Goal: Information Seeking & Learning: Find specific fact

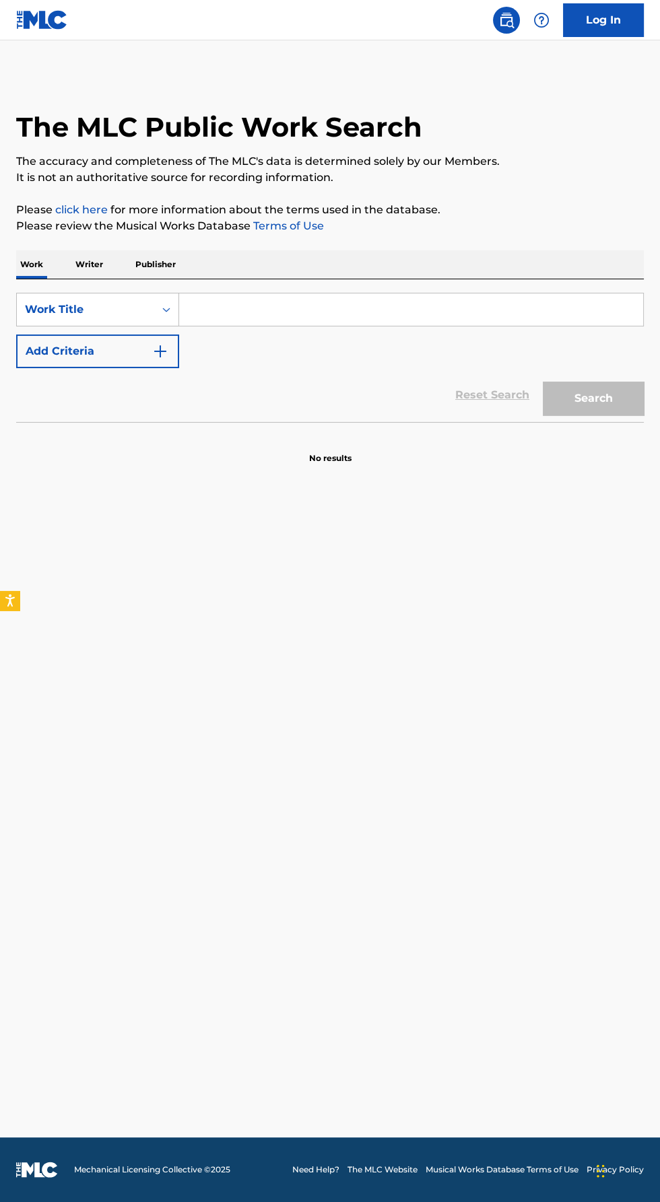
click at [272, 326] on input "Search Form" at bounding box center [411, 310] width 464 height 32
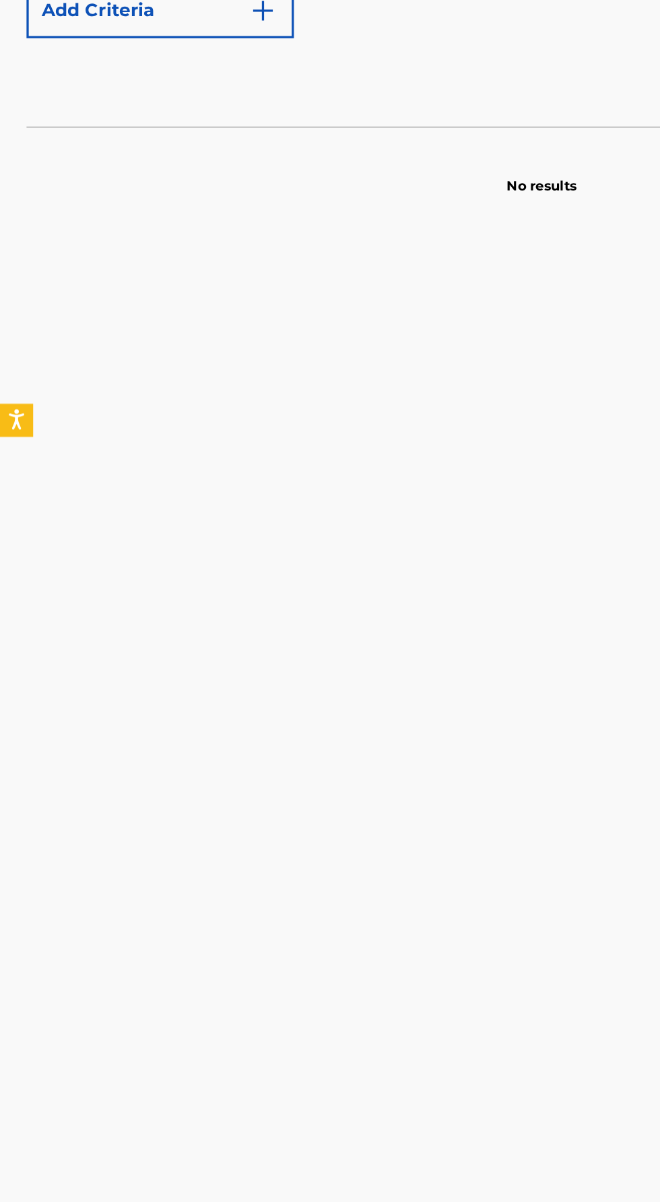
click at [263, 326] on input "Geeked" at bounding box center [411, 310] width 464 height 32
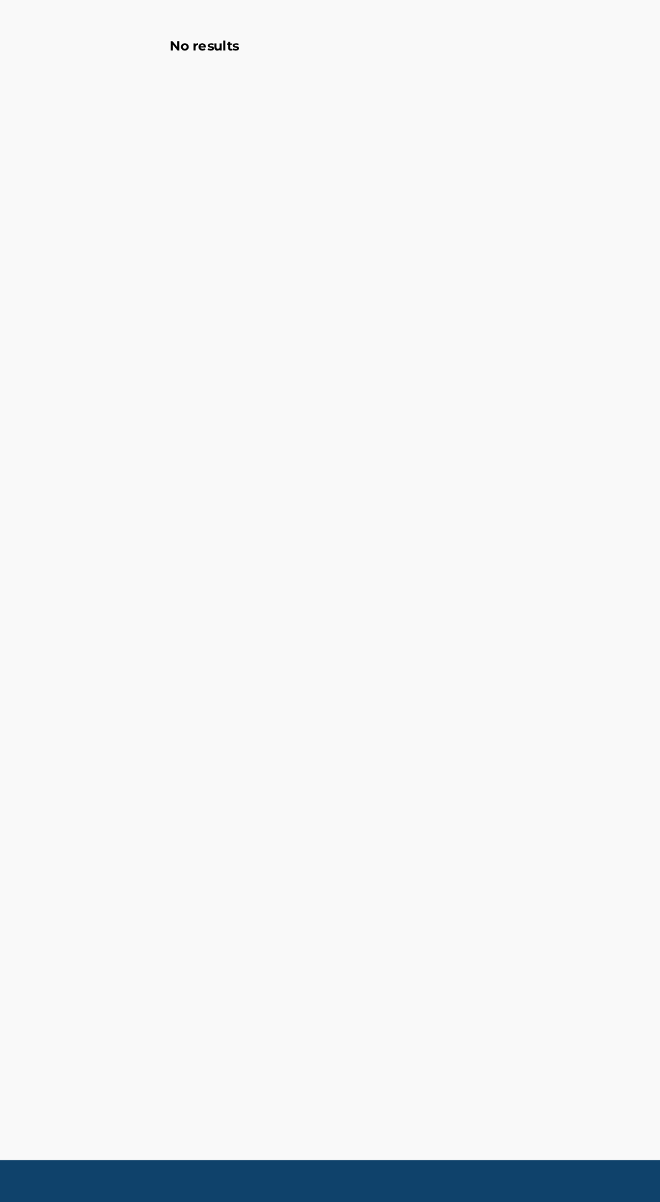
type input "Geeked outta my mind"
click at [578, 415] on button "Search" at bounding box center [593, 399] width 101 height 34
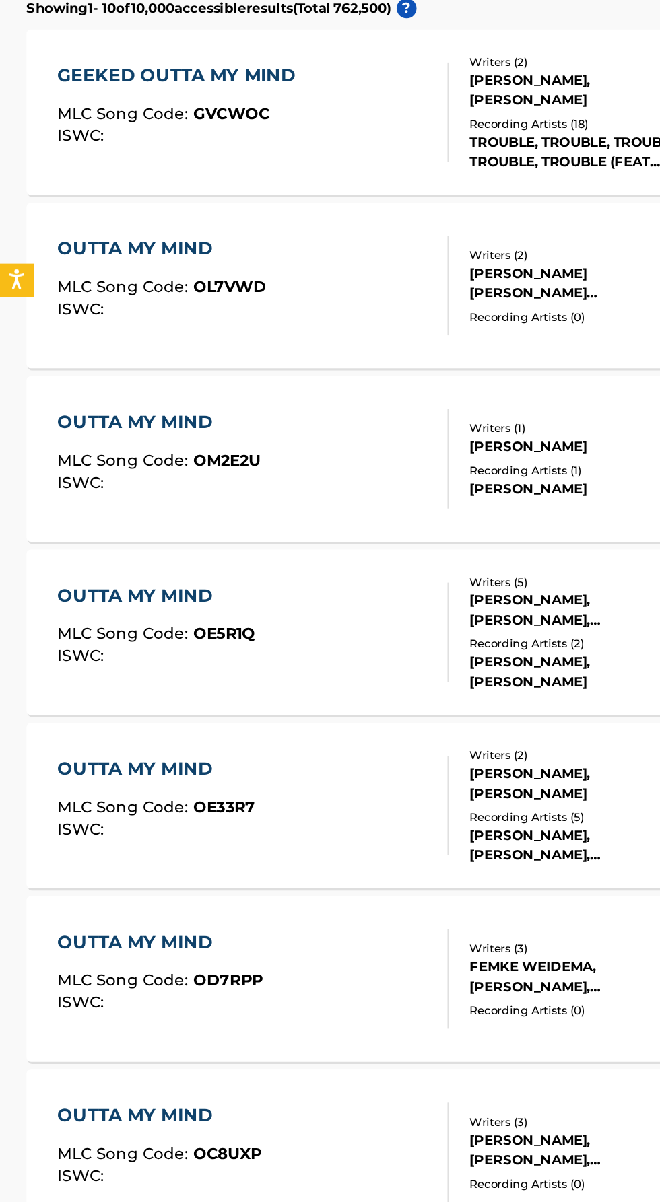
click at [351, 511] on div "Recording Artists ( 18 )" at bounding box center [354, 506] width 136 height 10
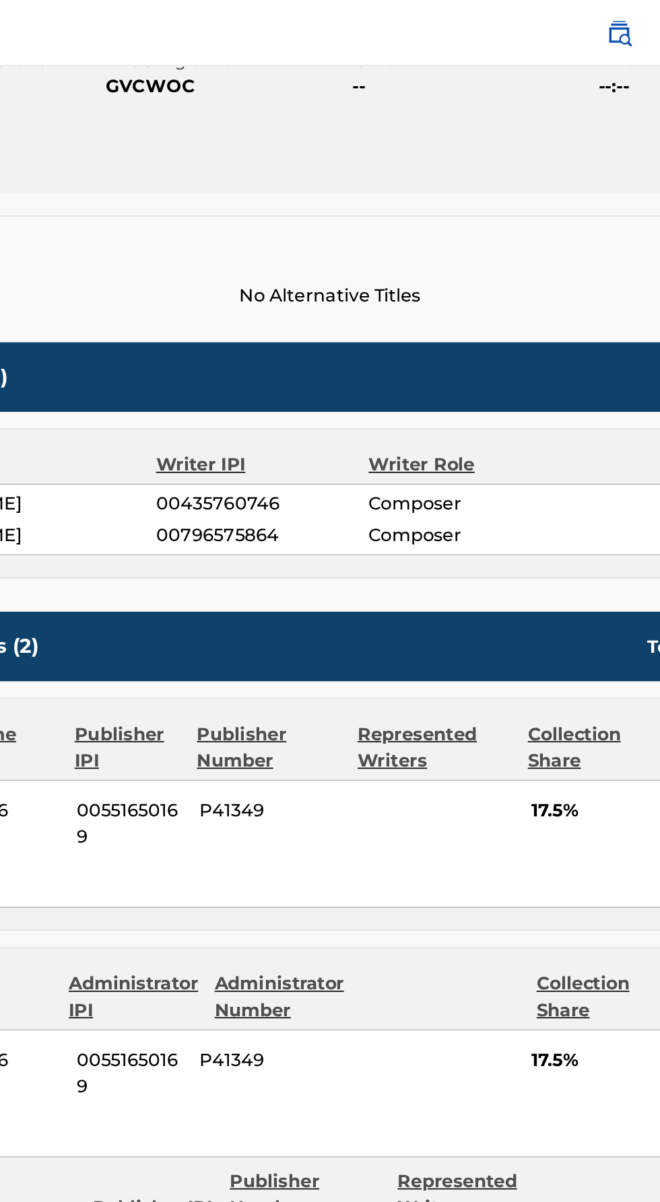
scroll to position [261, 0]
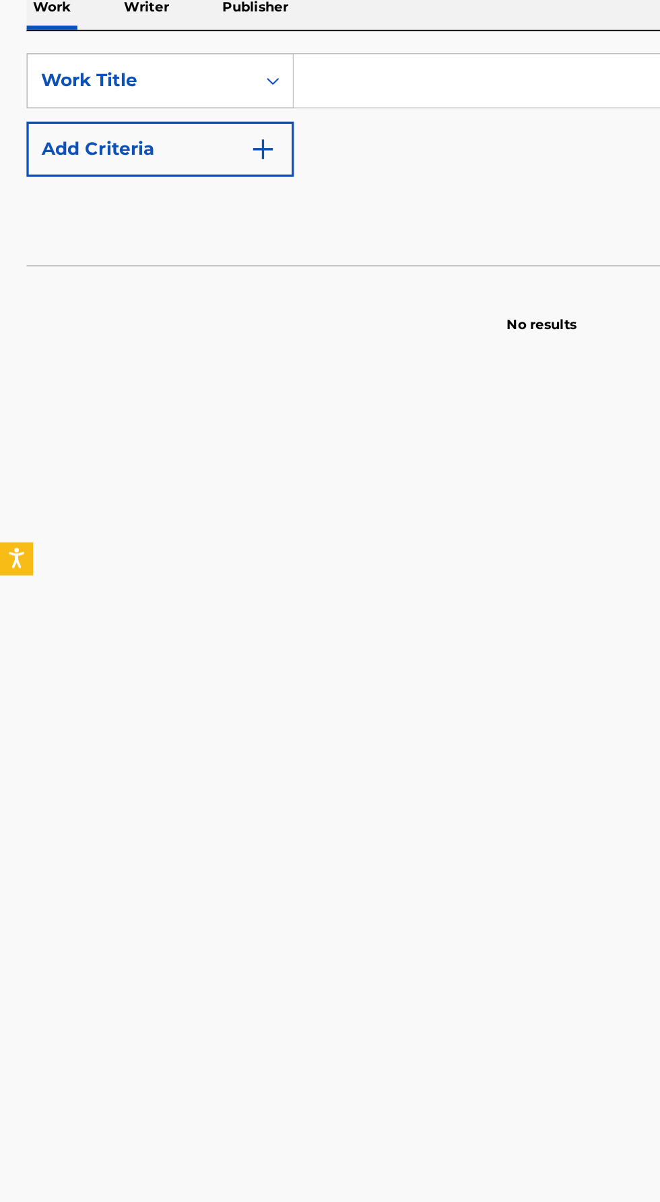
click at [98, 279] on p "Writer" at bounding box center [89, 264] width 36 height 28
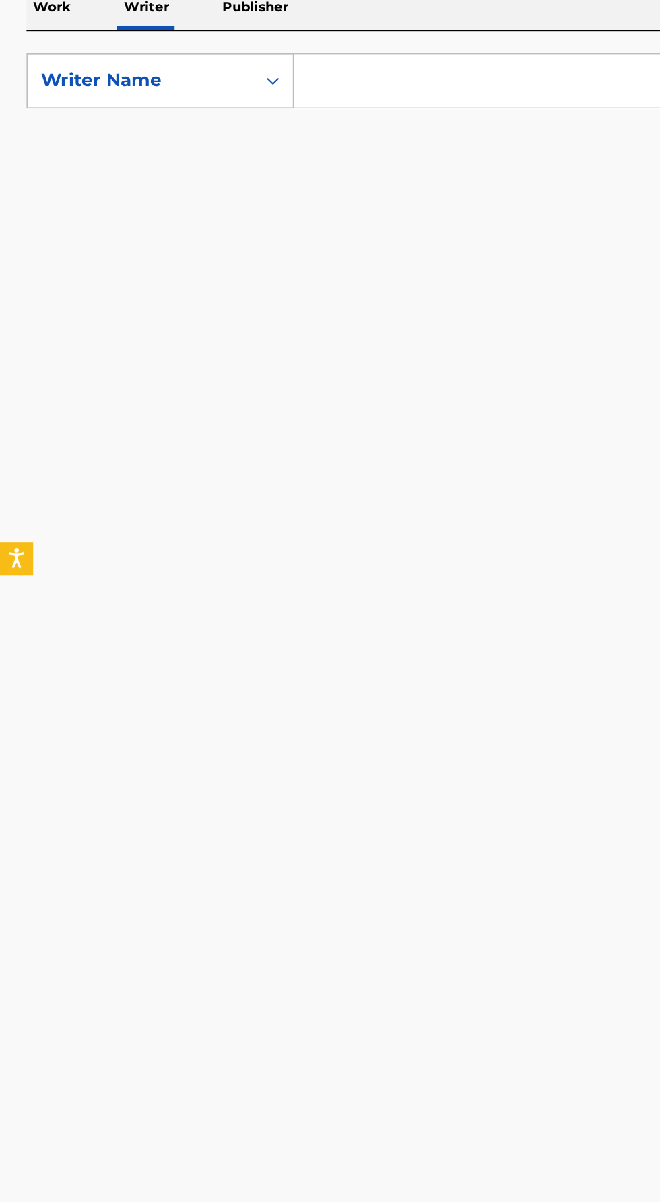
click at [199, 326] on input "Search Form" at bounding box center [411, 310] width 464 height 32
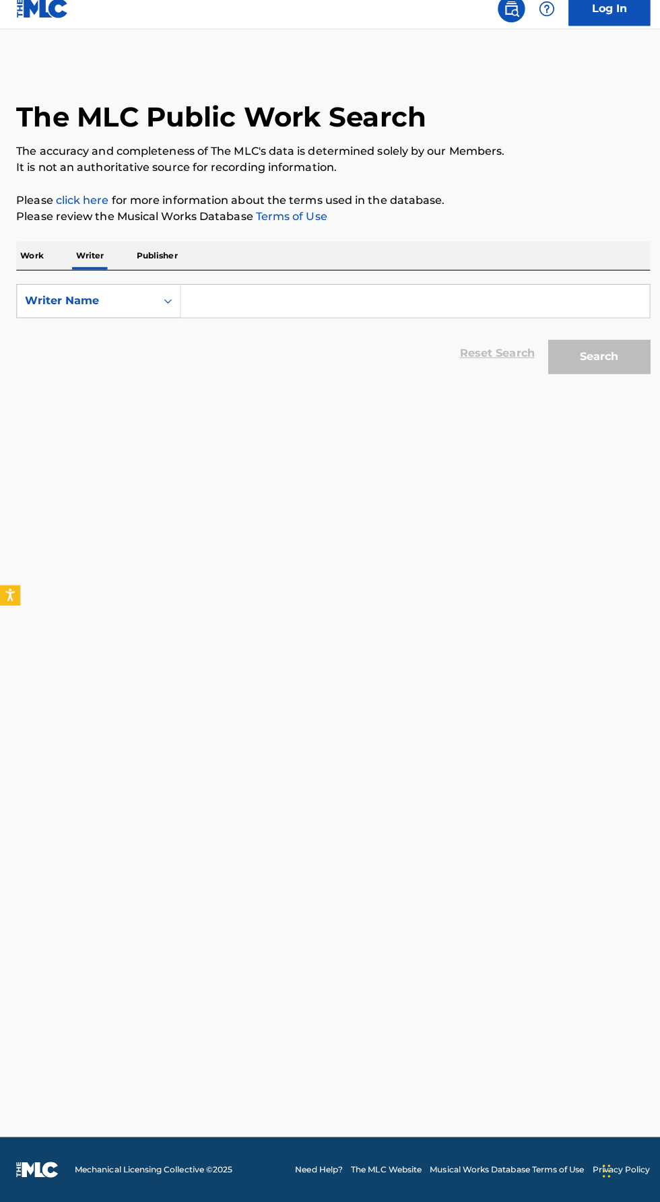
scroll to position [5, 0]
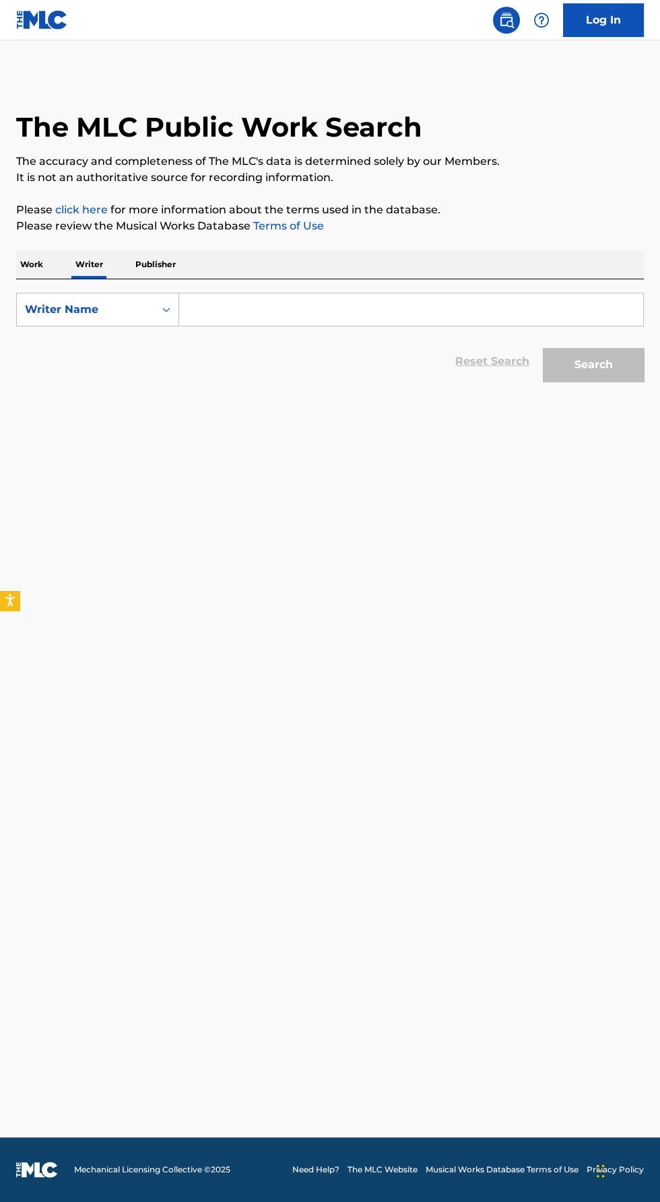
click at [242, 326] on input "Search Form" at bounding box center [411, 310] width 464 height 32
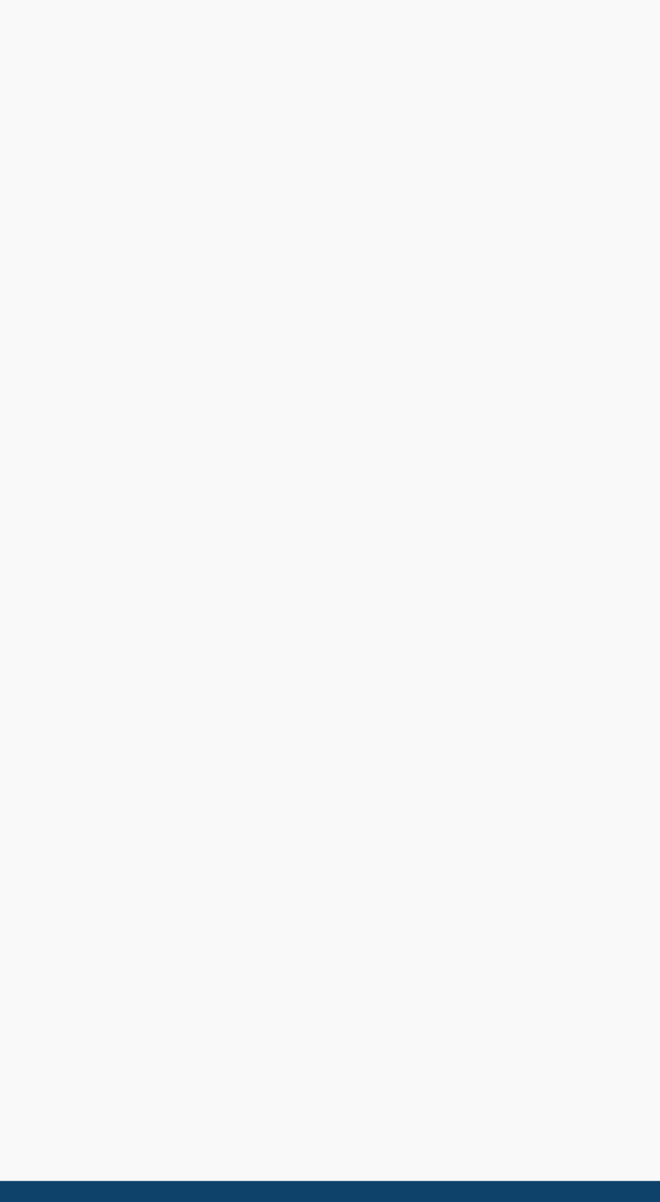
type input "Adams, barry"
click at [590, 382] on button "Search" at bounding box center [593, 365] width 101 height 34
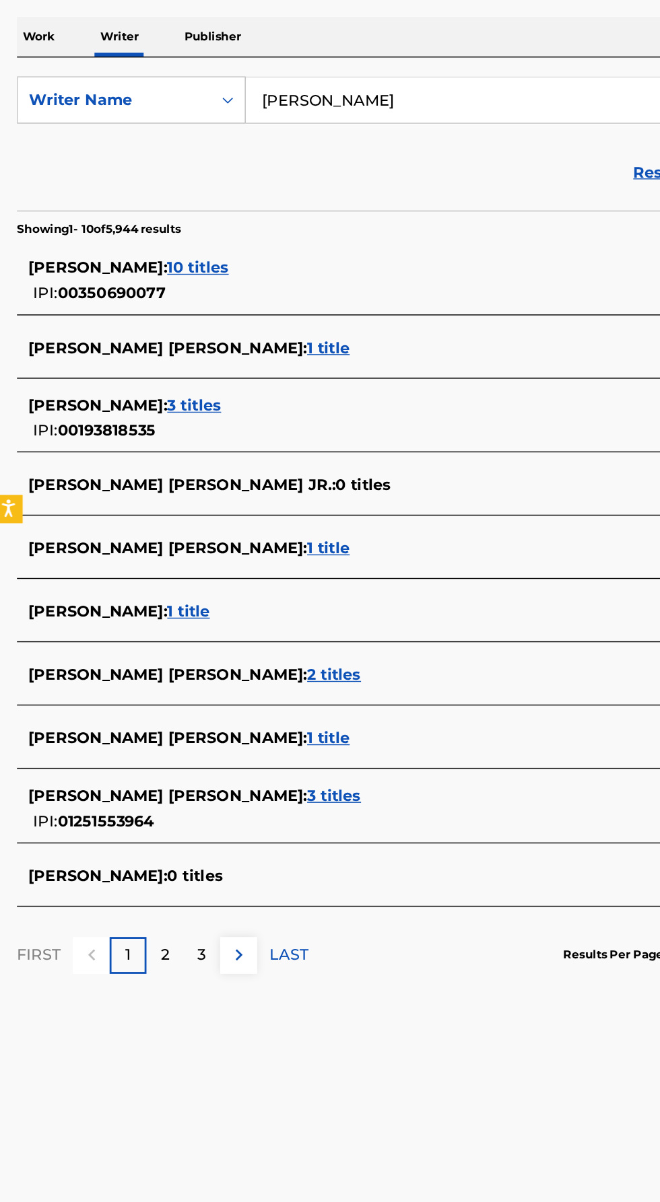
scroll to position [7, 0]
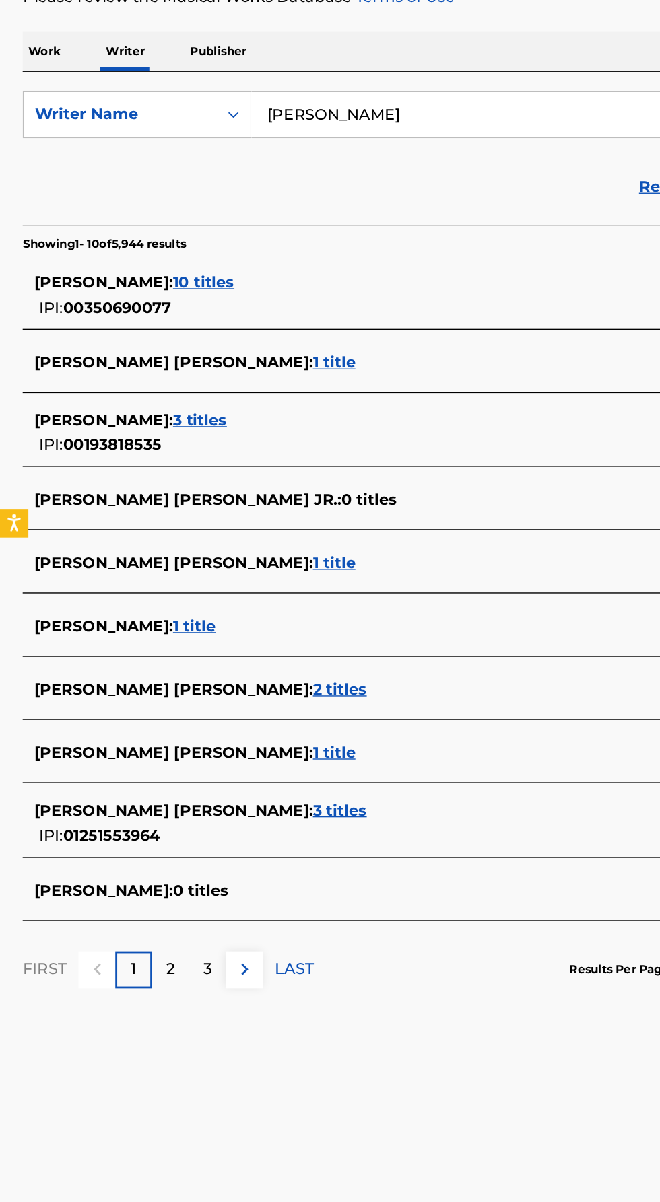
click at [137, 438] on div "BARRY ADAMS JR : 10 titles" at bounding box center [312, 429] width 576 height 16
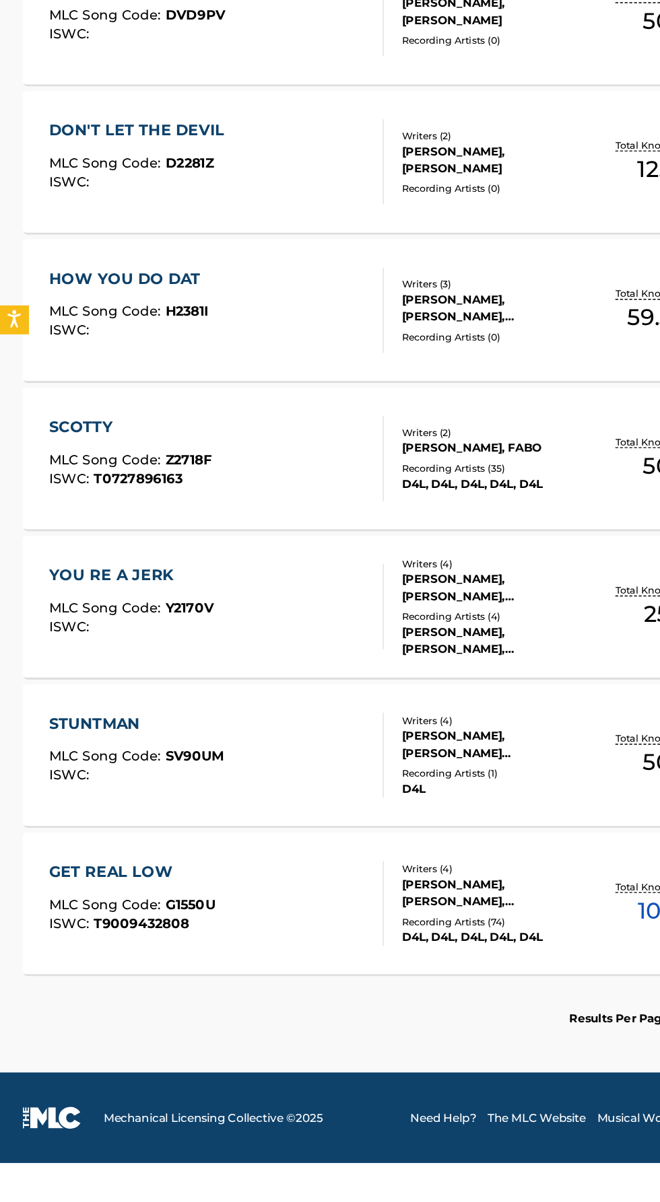
scroll to position [653, 0]
click at [364, 1022] on div "BARRY ADAMS JR, BUTLER MICHAEL DENNIS, FABO, PARKS ADRIAN" at bounding box center [354, 1010] width 136 height 24
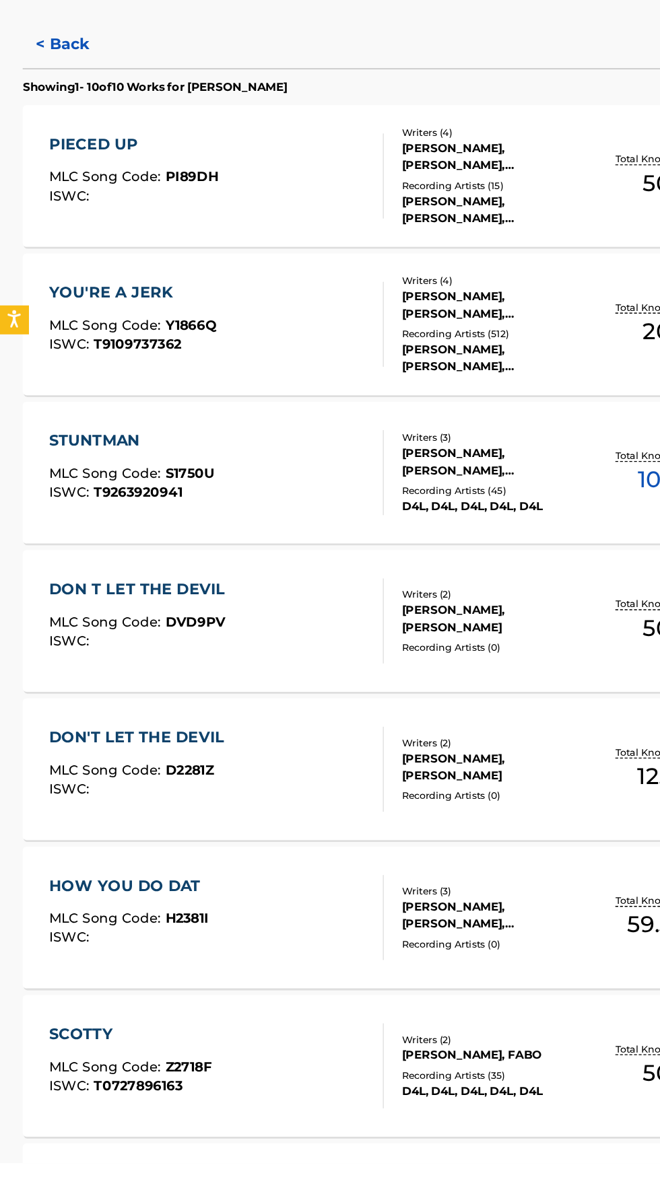
click at [305, 741] on div "D4L, D4L, D4L, D4L, D4L" at bounding box center [354, 734] width 136 height 12
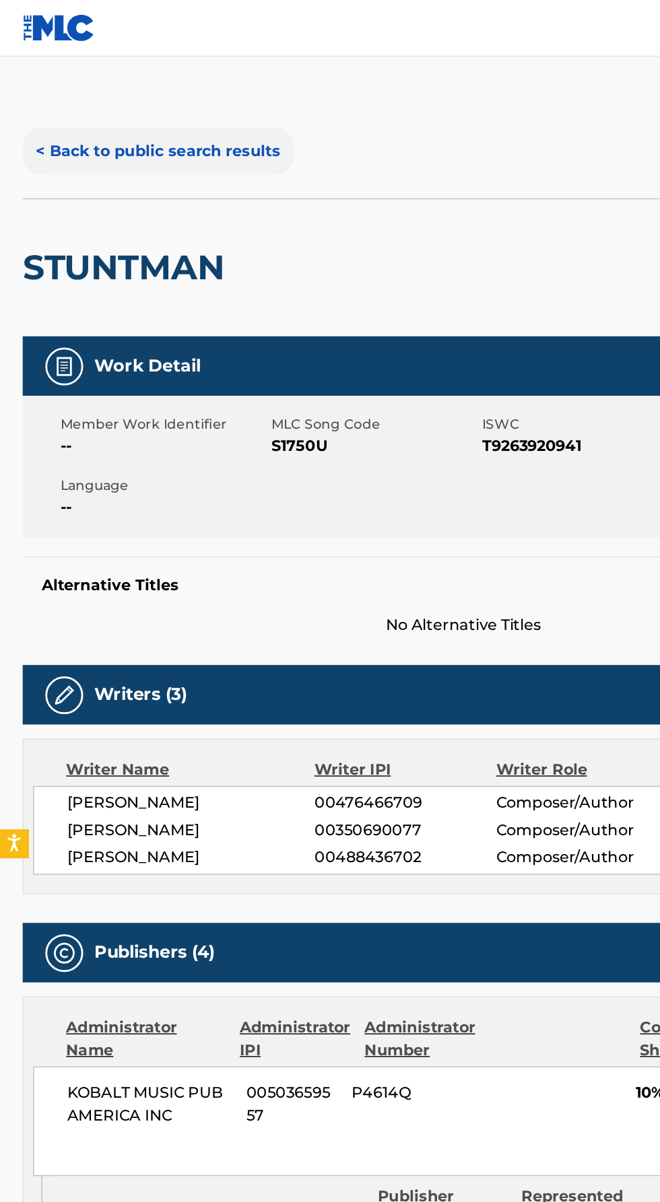
click at [66, 104] on button "< Back to public search results" at bounding box center [112, 108] width 193 height 34
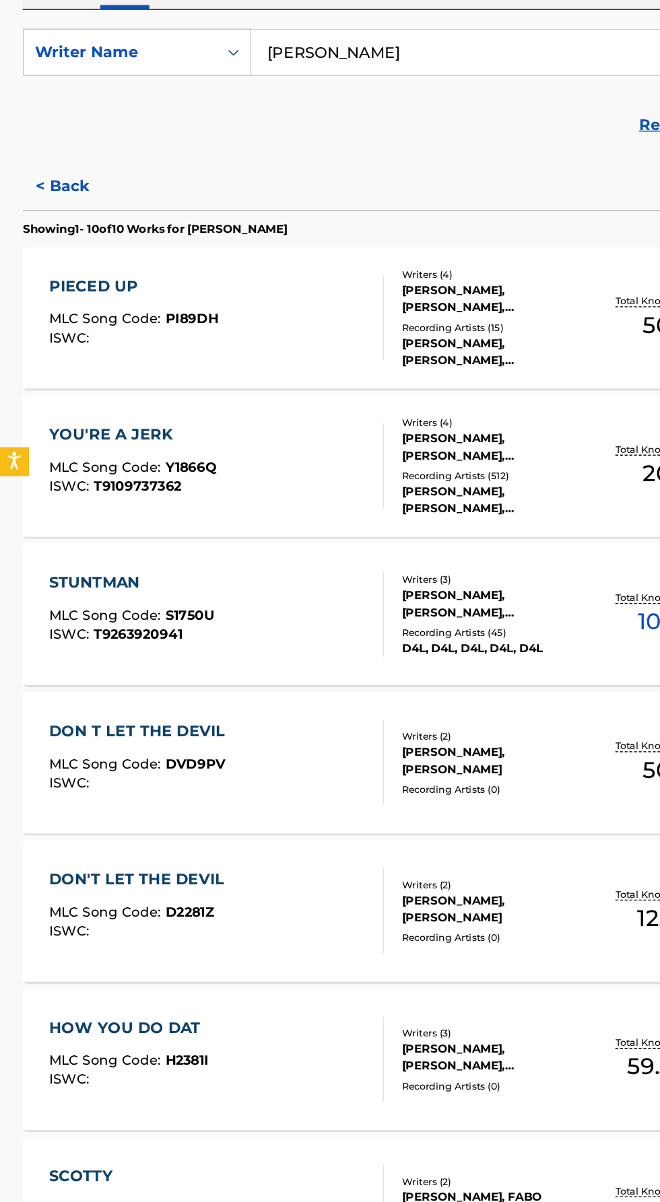
click at [325, 535] on div "Writers ( 4 ) LEFABIAN WILLIAMS, ANTONIO MCKIBBINS, BARRY ADAMS JR, DEMETRIUS R…" at bounding box center [347, 499] width 149 height 72
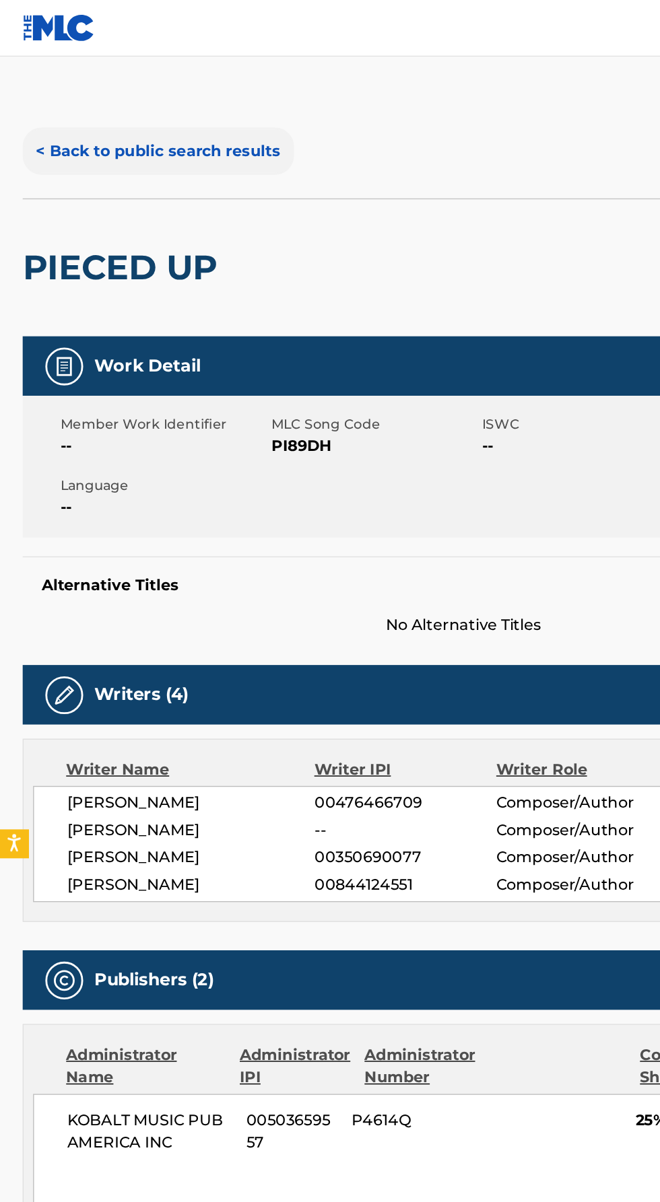
click at [156, 108] on button "< Back to public search results" at bounding box center [112, 108] width 193 height 34
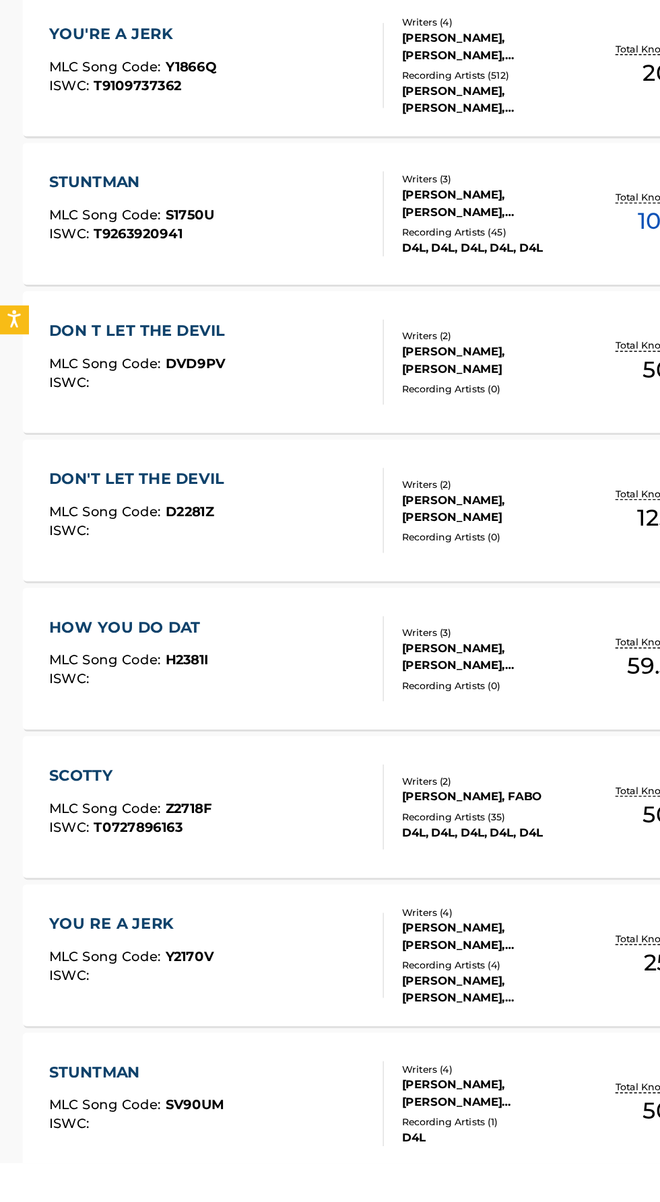
scroll to position [186, 0]
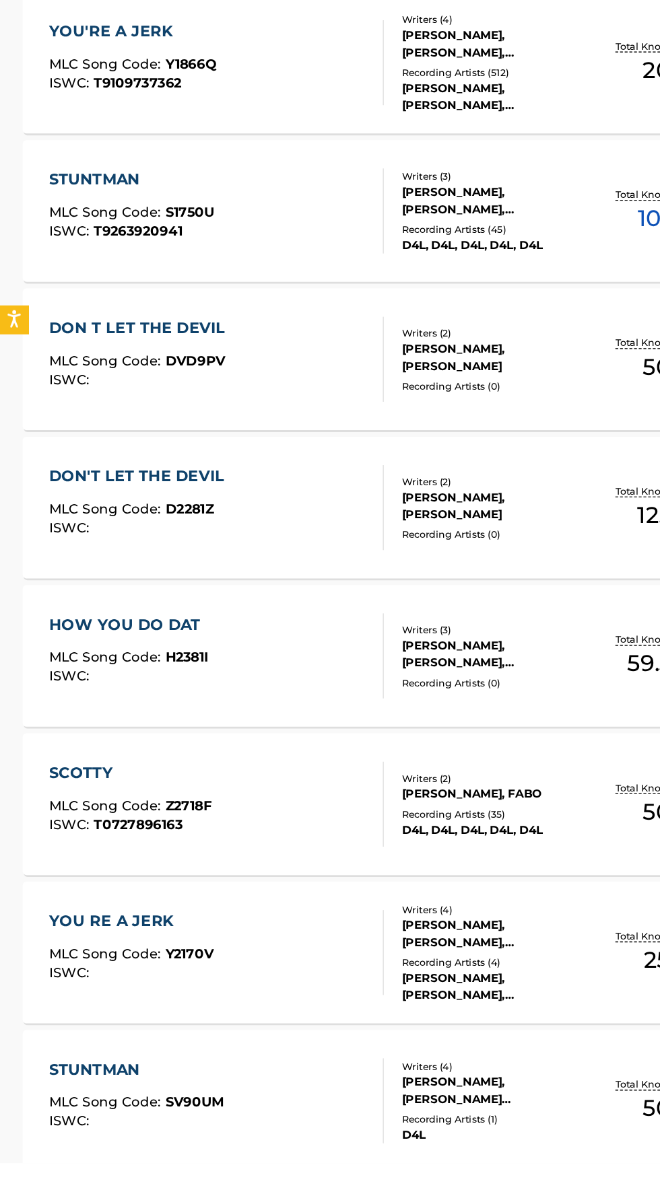
click at [331, 430] on div "Recording Artists ( 512 )" at bounding box center [354, 425] width 136 height 10
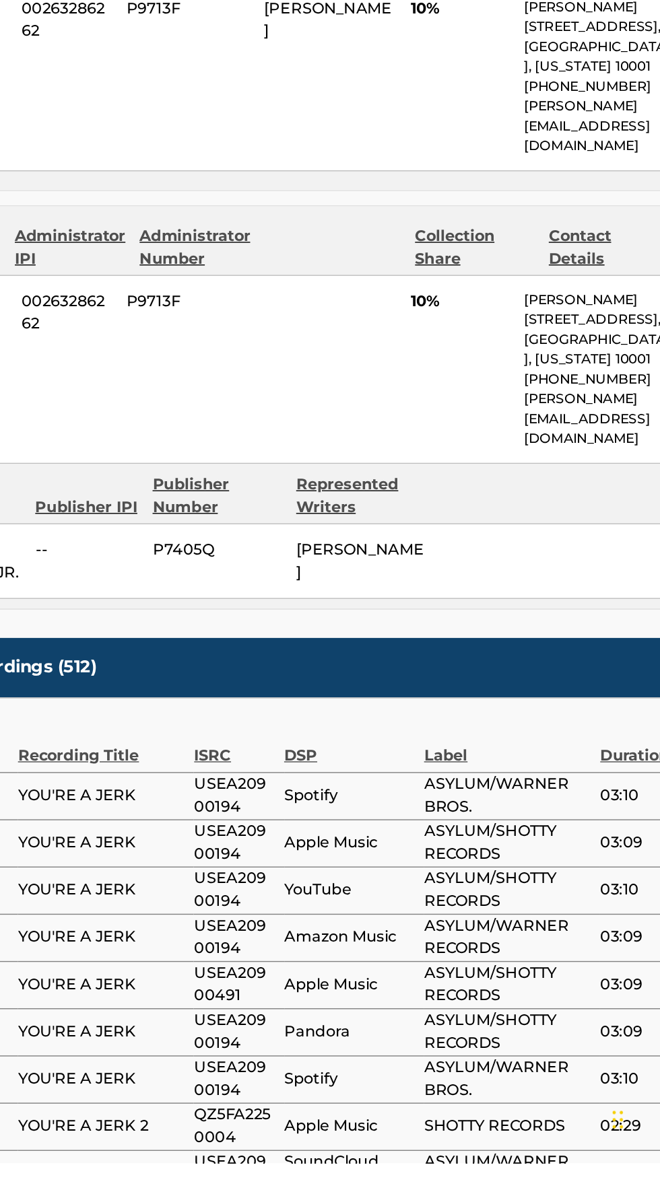
scroll to position [467, 0]
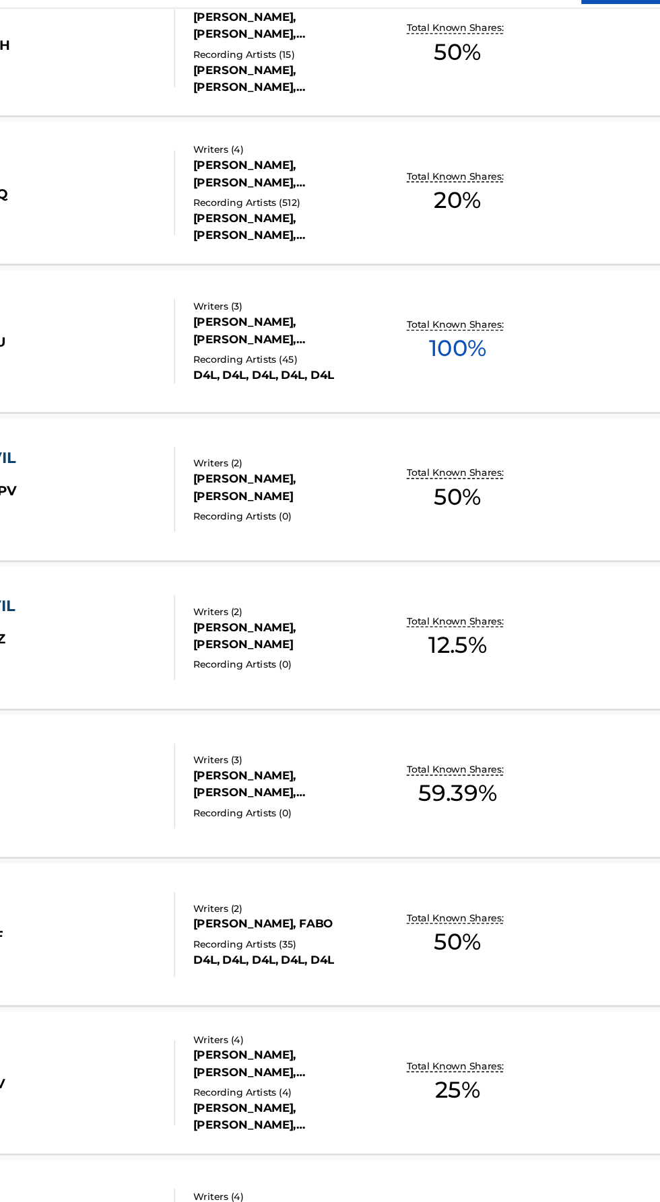
scroll to position [653, 0]
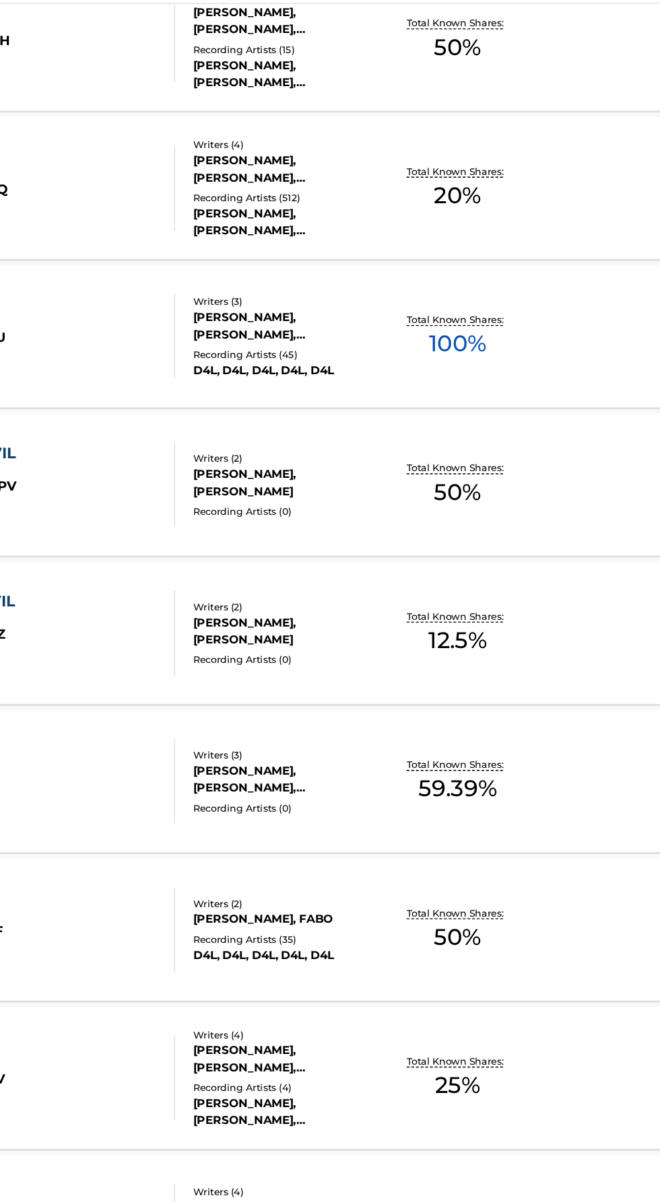
click at [374, 184] on div "Recording Artists ( 512 )" at bounding box center [354, 179] width 136 height 10
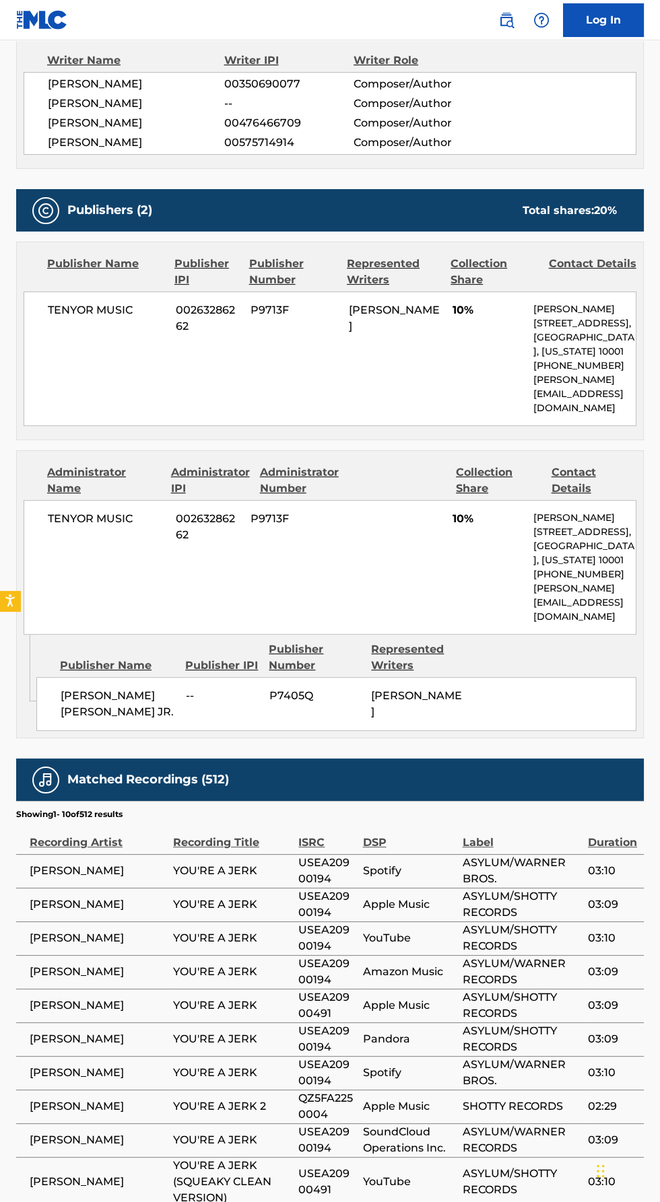
scroll to position [520, 0]
